Goal: Transaction & Acquisition: Purchase product/service

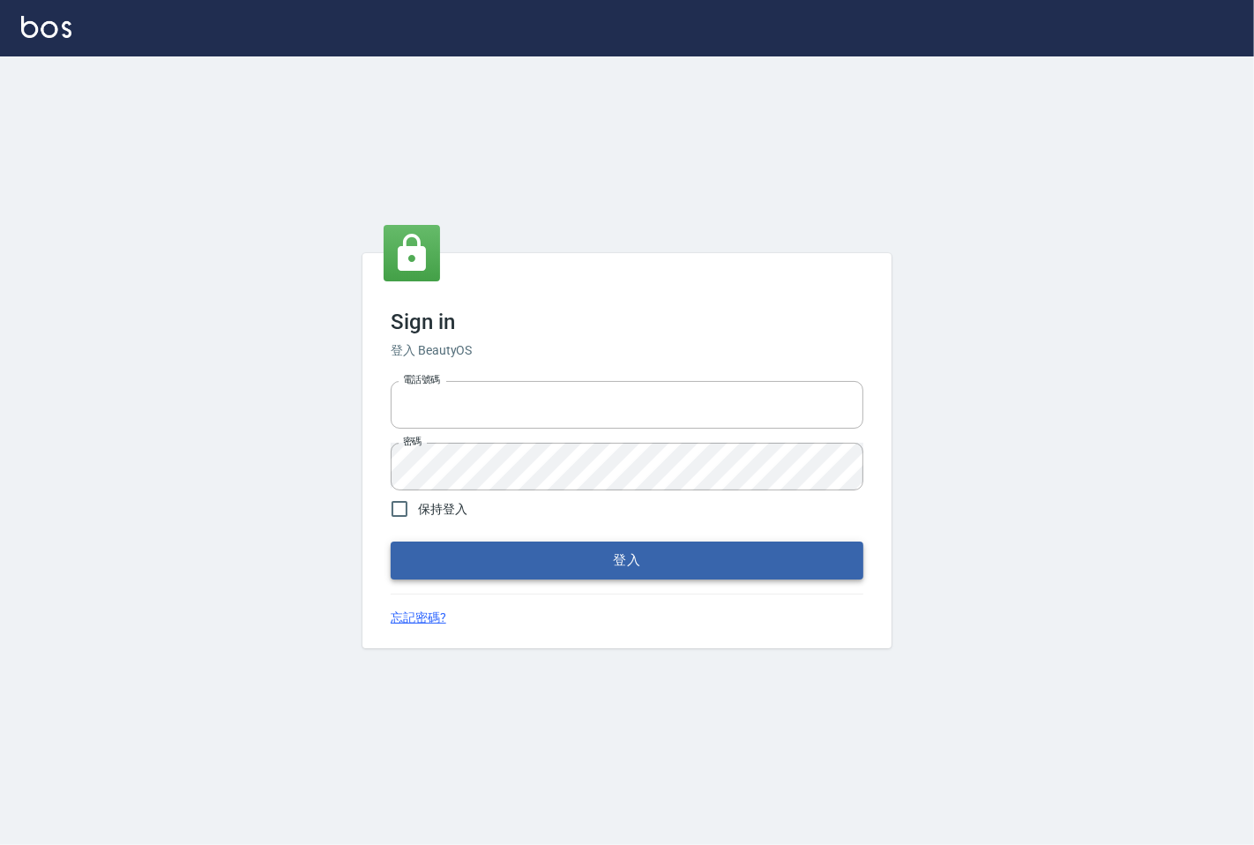
type input "25331148"
click at [501, 540] on form "電話號碼 [PHONE_NUMBER] 電話號碼 密碼 密碼 保持登入 登入" at bounding box center [627, 476] width 473 height 205
click at [500, 567] on button "登入" at bounding box center [627, 559] width 473 height 37
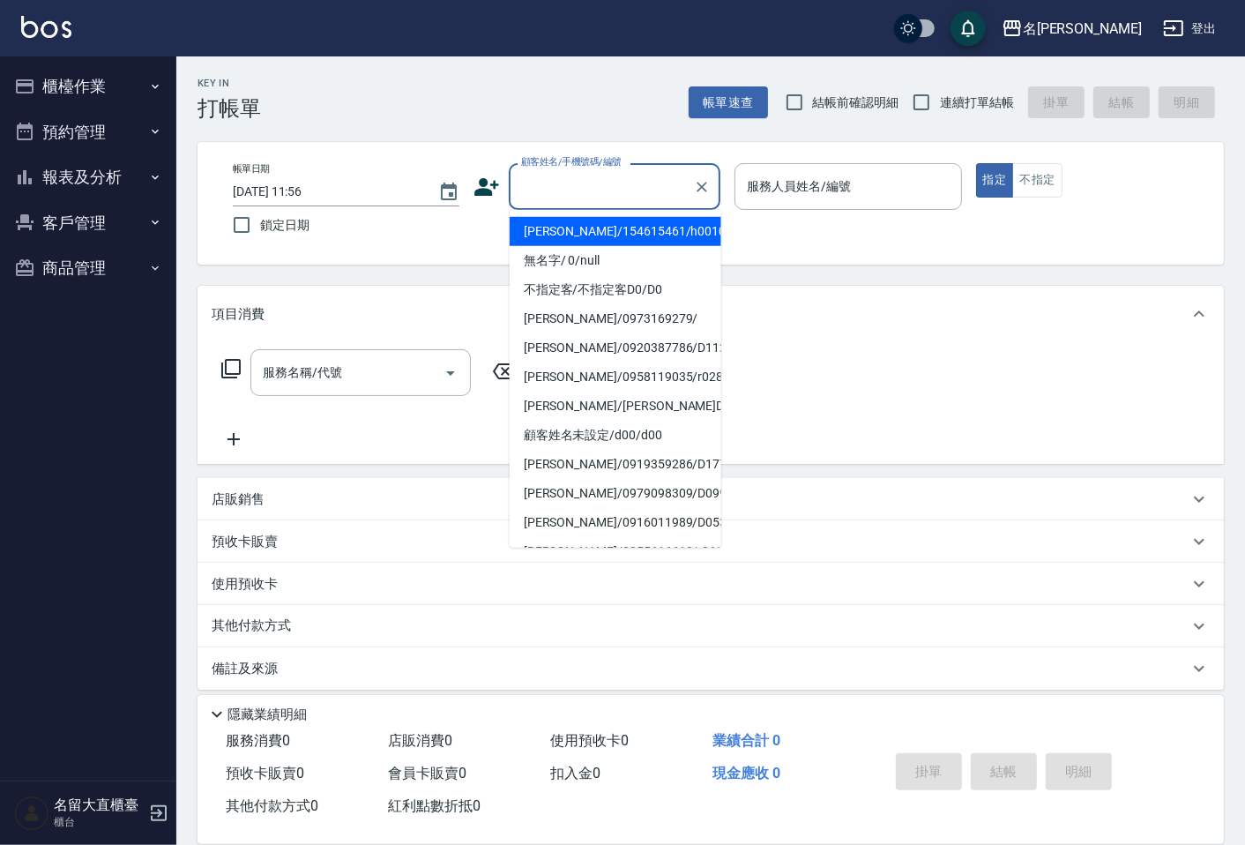
click at [570, 176] on input "顧客姓名/手機號碼/編號" at bounding box center [601, 186] width 169 height 31
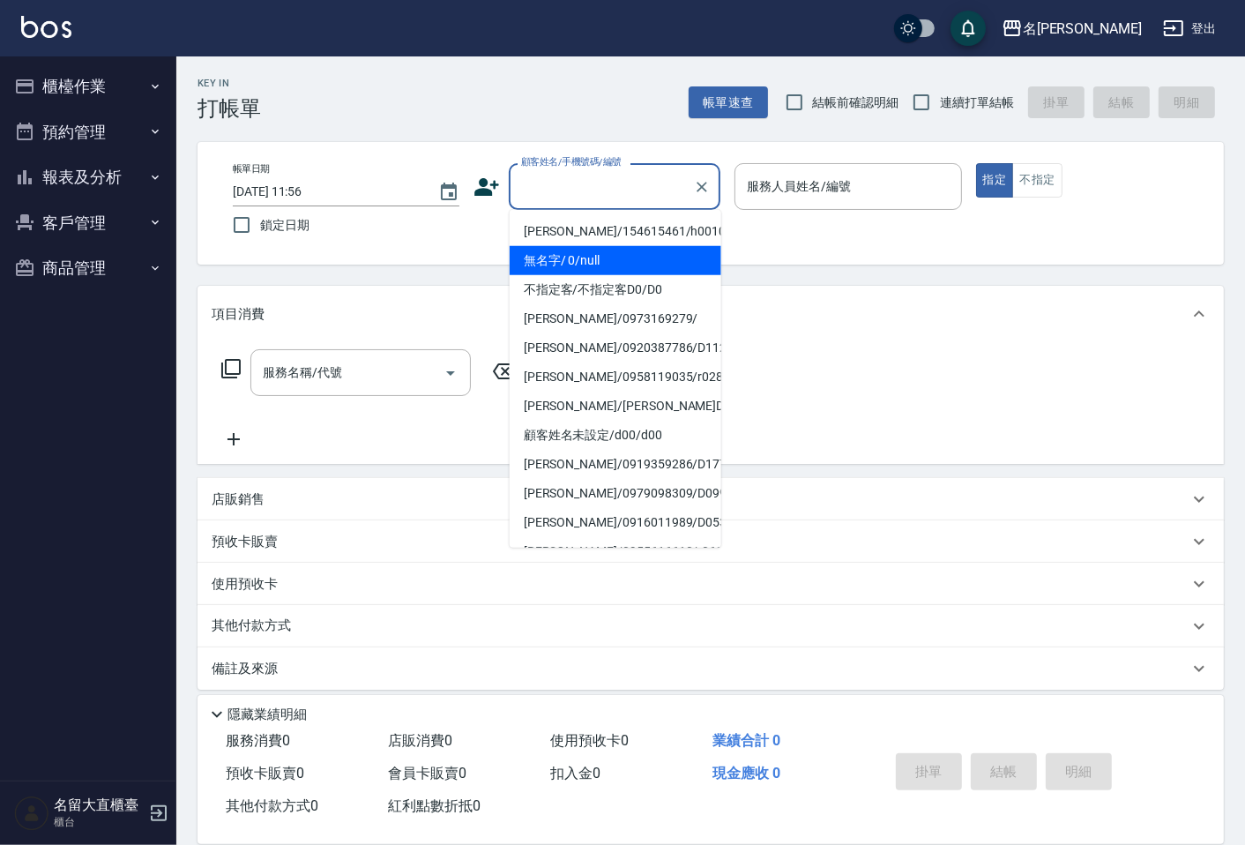
click at [558, 273] on li "無名字/ 0/null" at bounding box center [616, 260] width 212 height 29
type input "無名字/ 0/null"
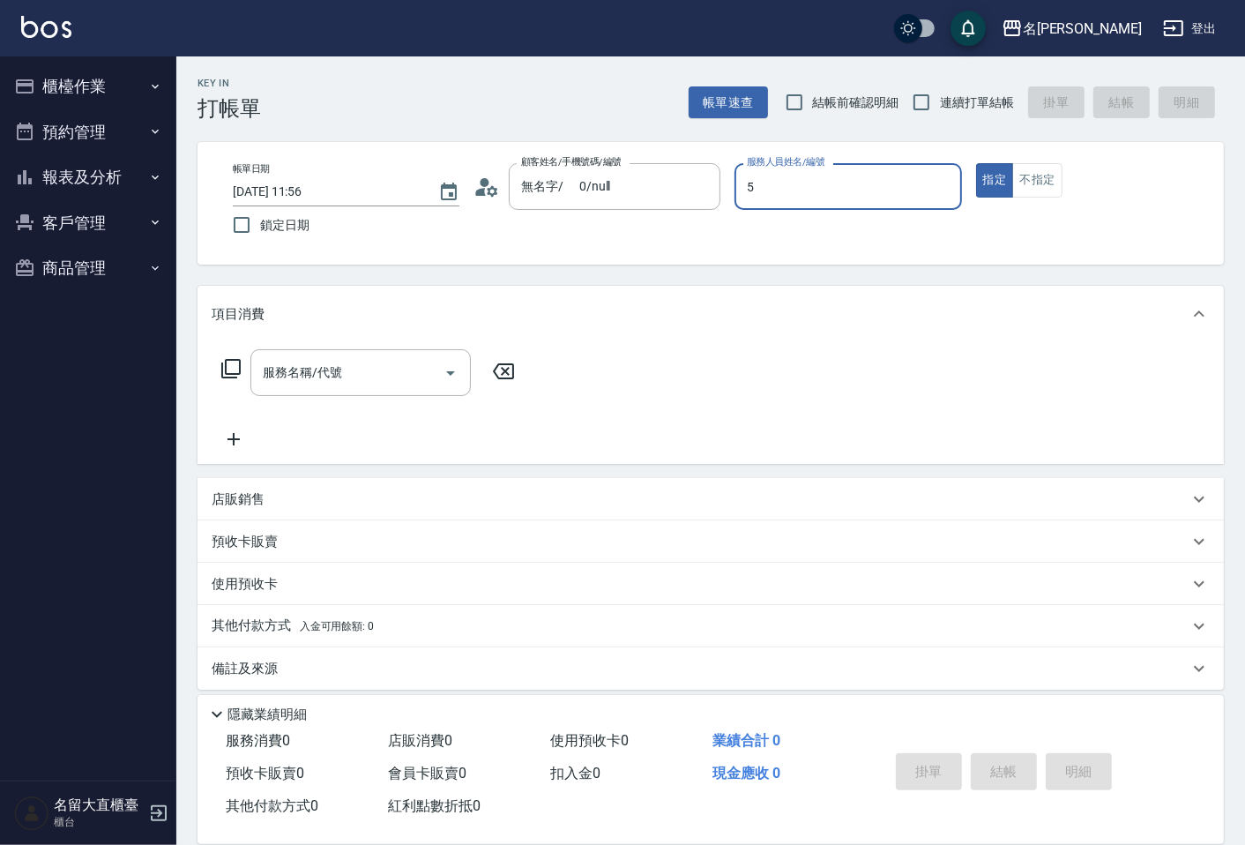
type input "Reese-5"
type button "true"
click at [933, 100] on input "連續打單結帳" at bounding box center [921, 102] width 37 height 37
checkbox input "true"
click at [1043, 197] on button "不指定" at bounding box center [1036, 180] width 49 height 34
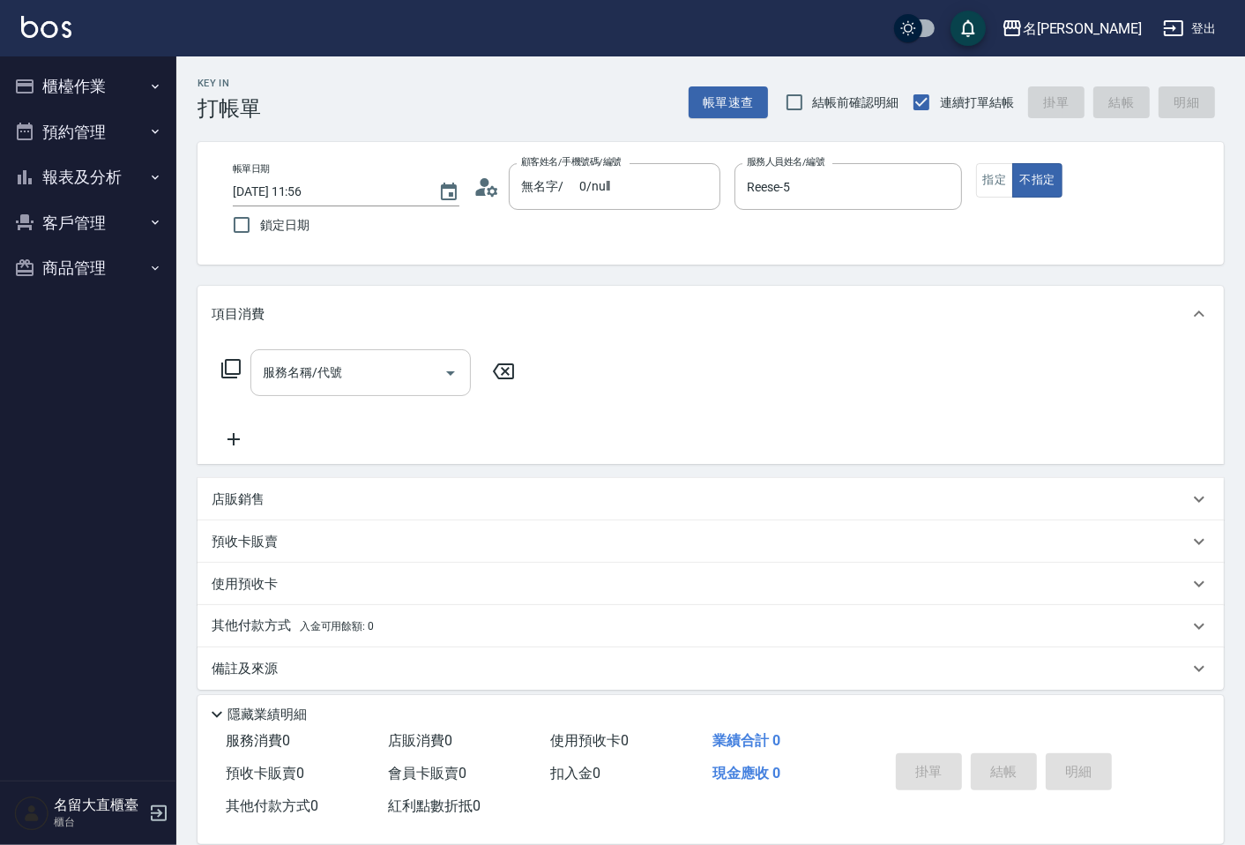
click at [424, 363] on input "服務名稱/代號" at bounding box center [347, 372] width 178 height 31
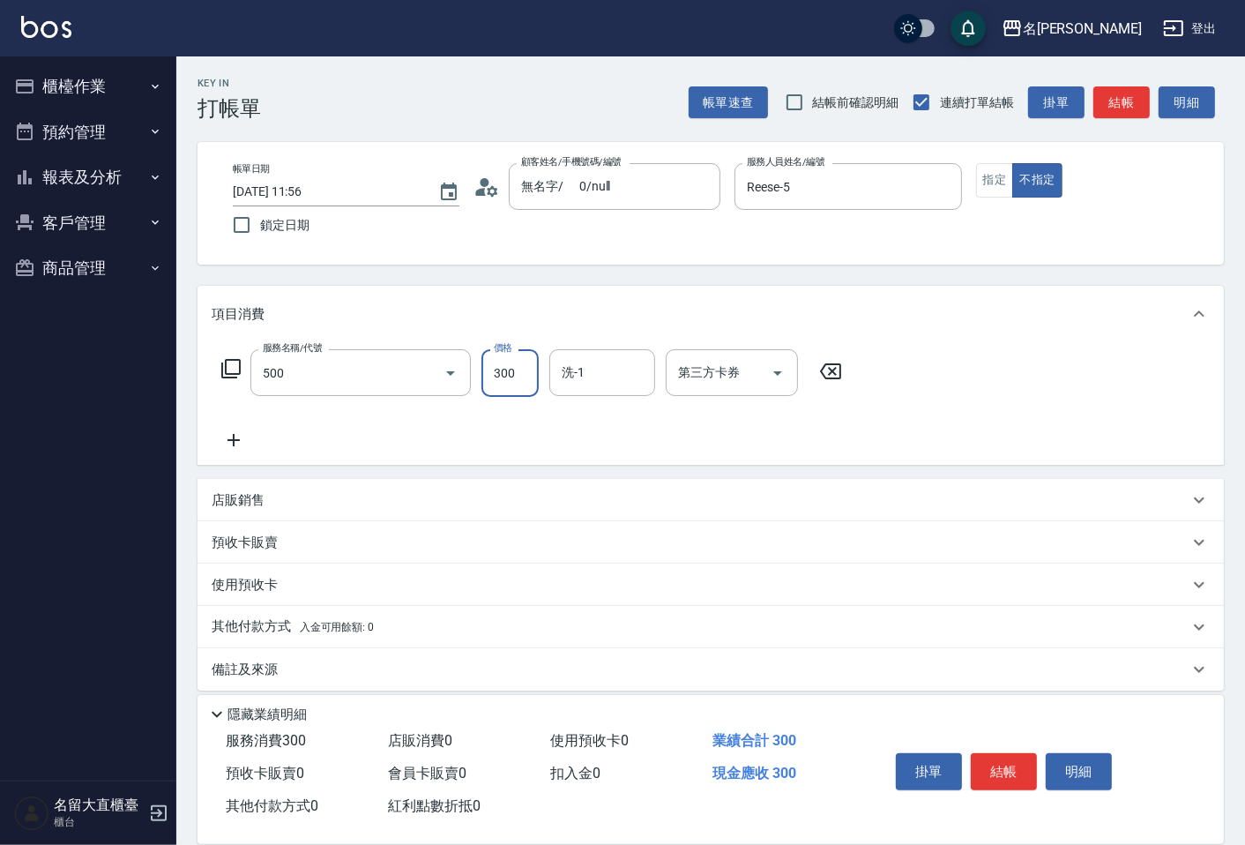
type input "洗髮(500)"
type input "350"
click at [1116, 94] on button "結帳" at bounding box center [1121, 102] width 56 height 33
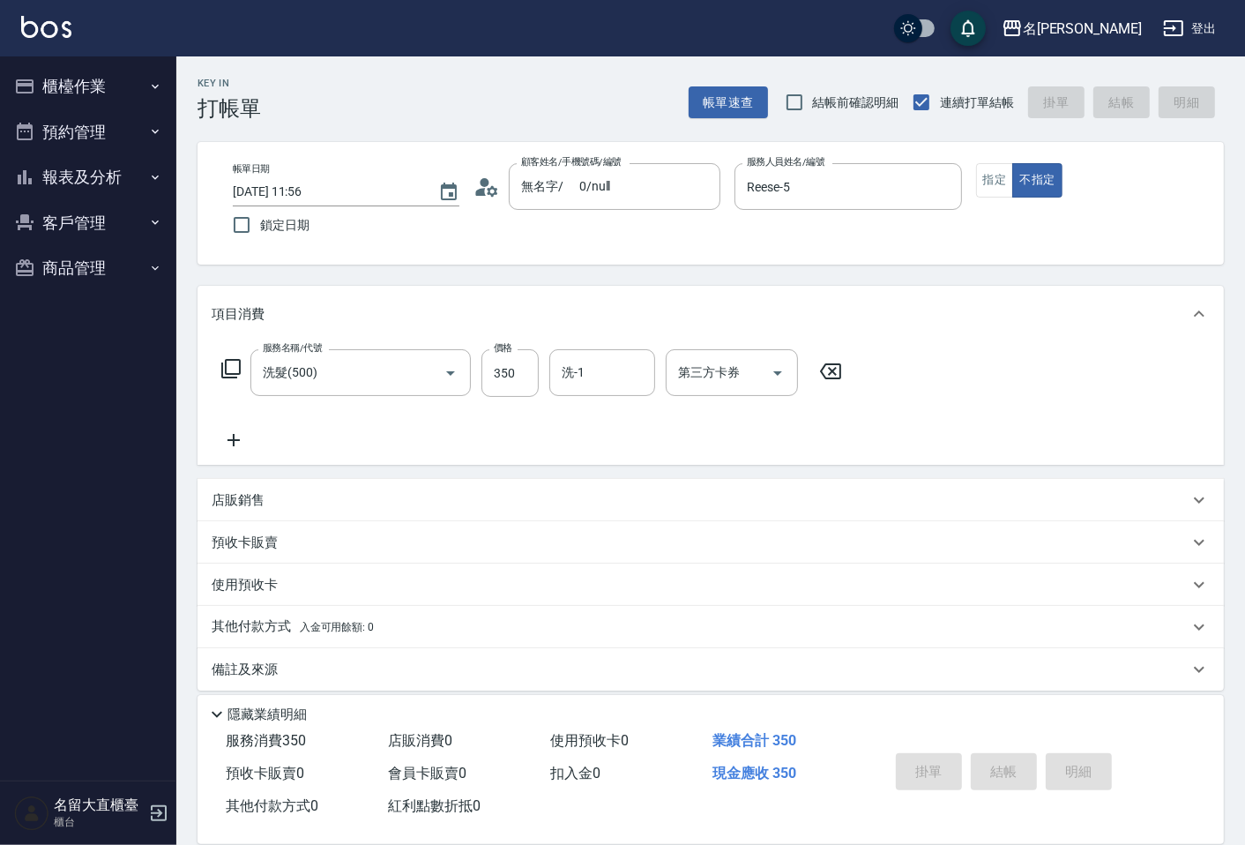
type input "[DATE] 11:57"
